Goal: Task Accomplishment & Management: Complete application form

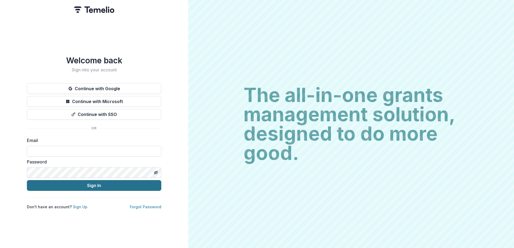
type input "**********"
click at [84, 182] on button "Sign In" at bounding box center [94, 185] width 134 height 11
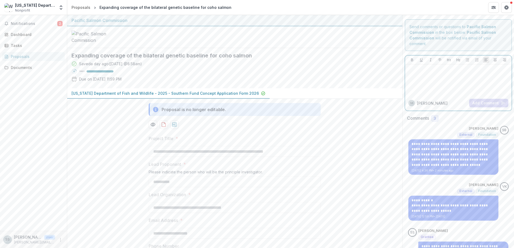
click at [424, 76] on div at bounding box center [458, 80] width 102 height 27
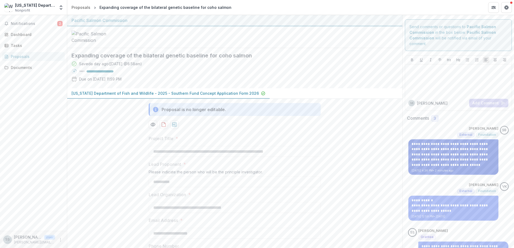
click at [467, 151] on p "**********" at bounding box center [453, 155] width 84 height 26
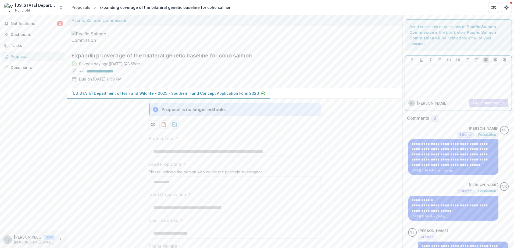
click at [428, 83] on div at bounding box center [458, 80] width 102 height 27
drag, startPoint x: 404, startPoint y: 77, endPoint x: 407, endPoint y: 77, distance: 3.0
click at [405, 77] on div "**********" at bounding box center [458, 79] width 107 height 31
click at [408, 77] on div "**********" at bounding box center [458, 80] width 102 height 27
click at [437, 69] on p "**********" at bounding box center [458, 70] width 102 height 6
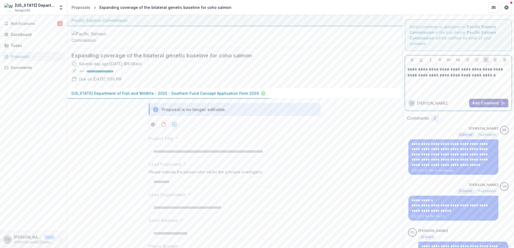
click at [480, 100] on button "Add Comment" at bounding box center [488, 103] width 39 height 9
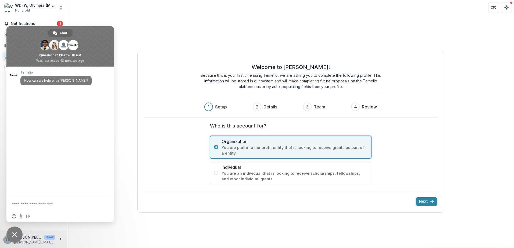
click at [161, 27] on div "Welcome to [PERSON_NAME]! Because this is your first time using Temelio, we are…" at bounding box center [290, 131] width 446 height 233
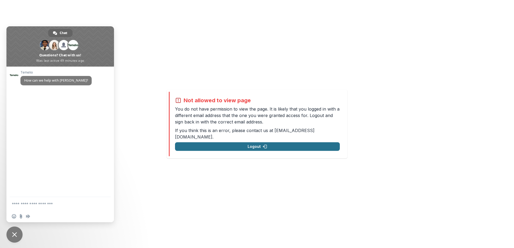
click at [241, 143] on button "Logout" at bounding box center [257, 146] width 165 height 9
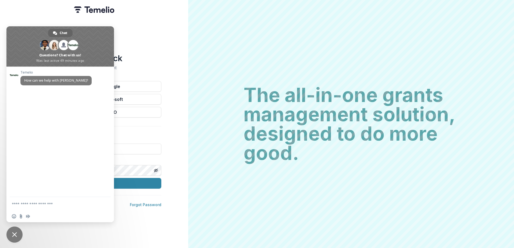
type input "**********"
click at [13, 237] on span "Close chat" at bounding box center [14, 234] width 5 height 5
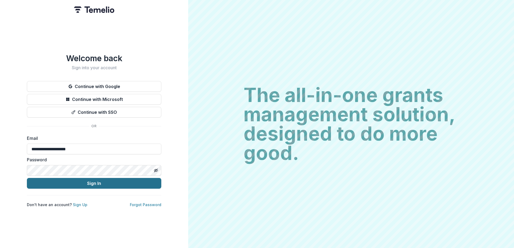
click at [92, 183] on button "Sign In" at bounding box center [94, 183] width 134 height 11
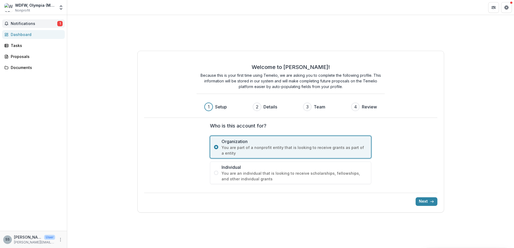
click at [32, 25] on span "Notifications" at bounding box center [34, 23] width 46 height 5
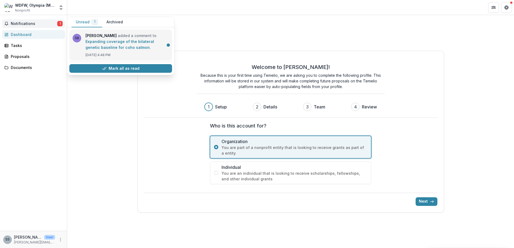
click at [118, 46] on link "Expanding coverage of the bilateral genetic baseline for coho salmon" at bounding box center [119, 44] width 68 height 10
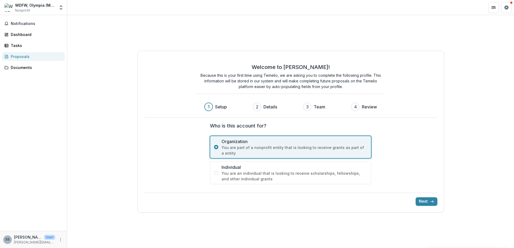
click at [30, 58] on div "Proposals" at bounding box center [36, 57] width 50 height 6
click at [24, 57] on div "Proposals" at bounding box center [36, 57] width 50 height 6
click at [18, 68] on div "Documents" at bounding box center [36, 68] width 50 height 6
click at [422, 200] on button "Next" at bounding box center [426, 201] width 22 height 9
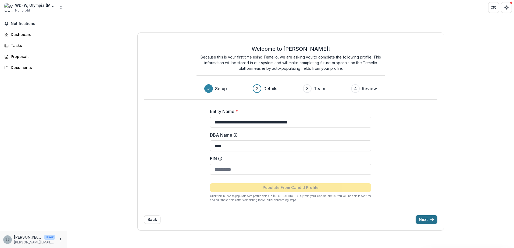
click at [424, 219] on button "Next" at bounding box center [426, 219] width 22 height 9
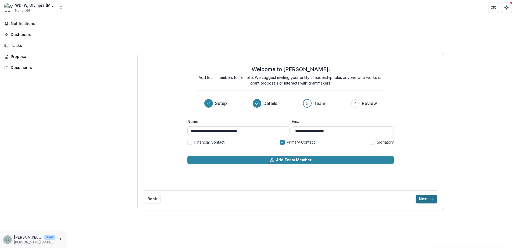
click at [424, 200] on button "Next" at bounding box center [426, 199] width 22 height 9
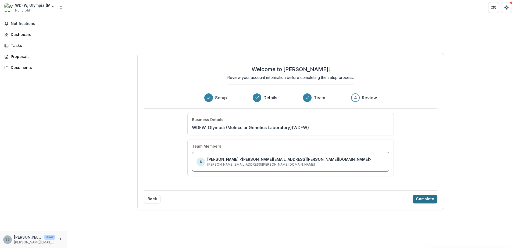
click at [423, 196] on button "Complete" at bounding box center [424, 199] width 25 height 9
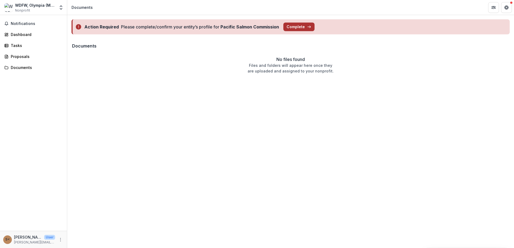
click at [294, 25] on button "Complete" at bounding box center [298, 27] width 31 height 9
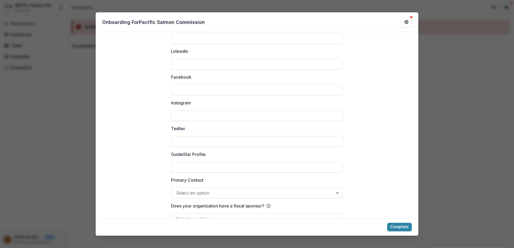
scroll to position [707, 0]
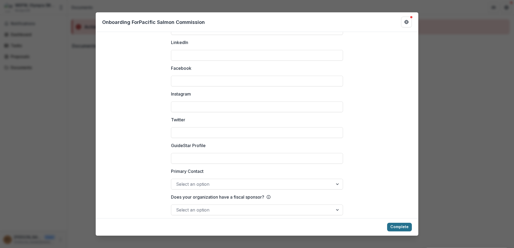
click at [399, 226] on button "Complete" at bounding box center [399, 227] width 25 height 9
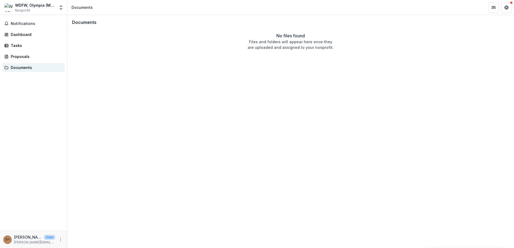
click at [22, 70] on link "Documents" at bounding box center [33, 67] width 63 height 9
click at [23, 58] on div "Proposals" at bounding box center [36, 57] width 50 height 6
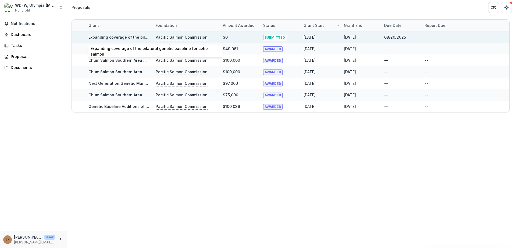
click at [128, 38] on link "Expanding coverage of the bilateral genetic baseline for coho salmon" at bounding box center [154, 37] width 132 height 5
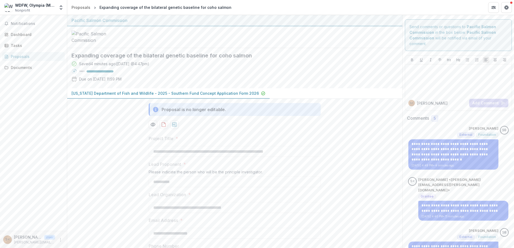
click at [23, 56] on div "Proposals" at bounding box center [36, 57] width 50 height 6
